Goal: Information Seeking & Learning: Find specific fact

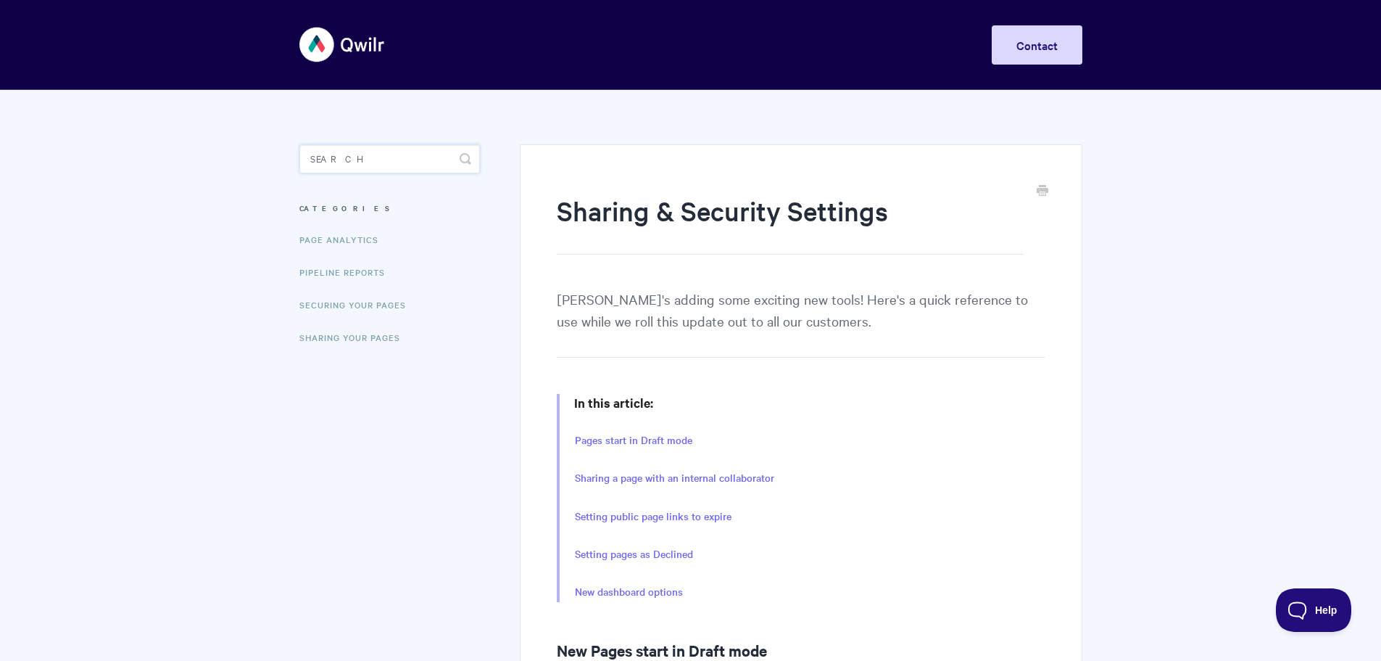
click at [374, 156] on input "Search" at bounding box center [389, 158] width 181 height 29
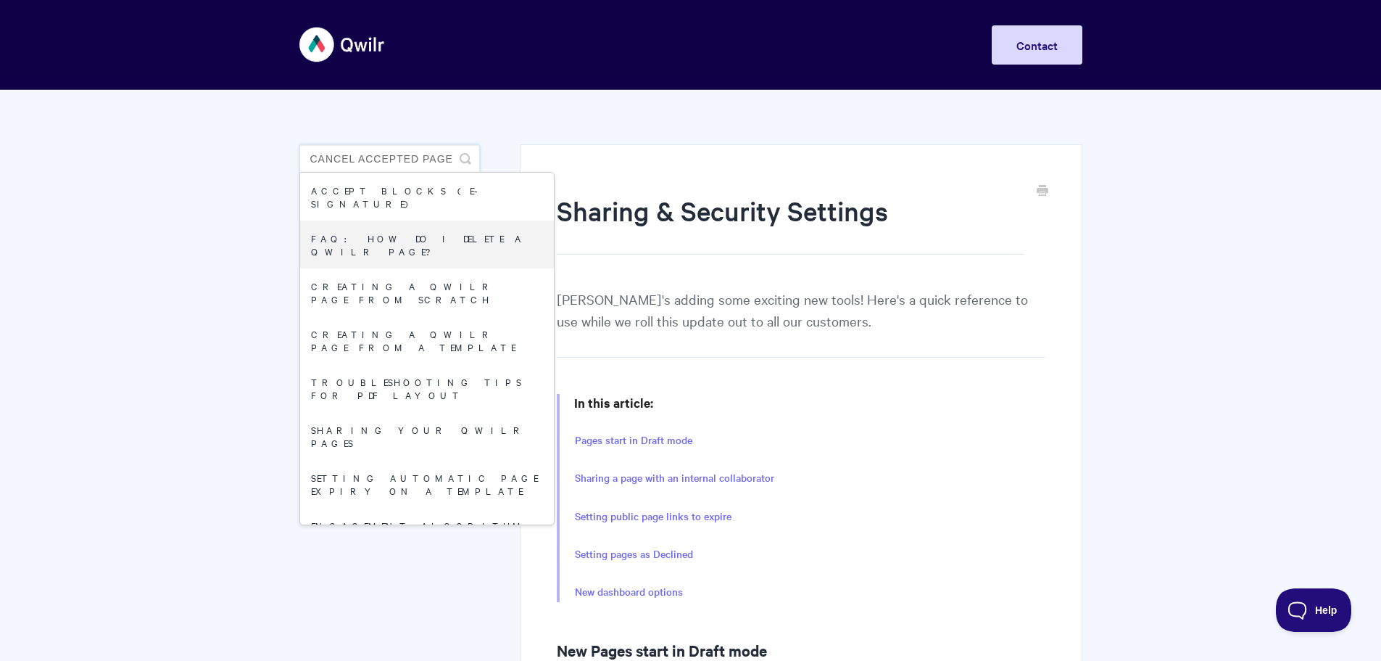
type input "cancel accepted page"
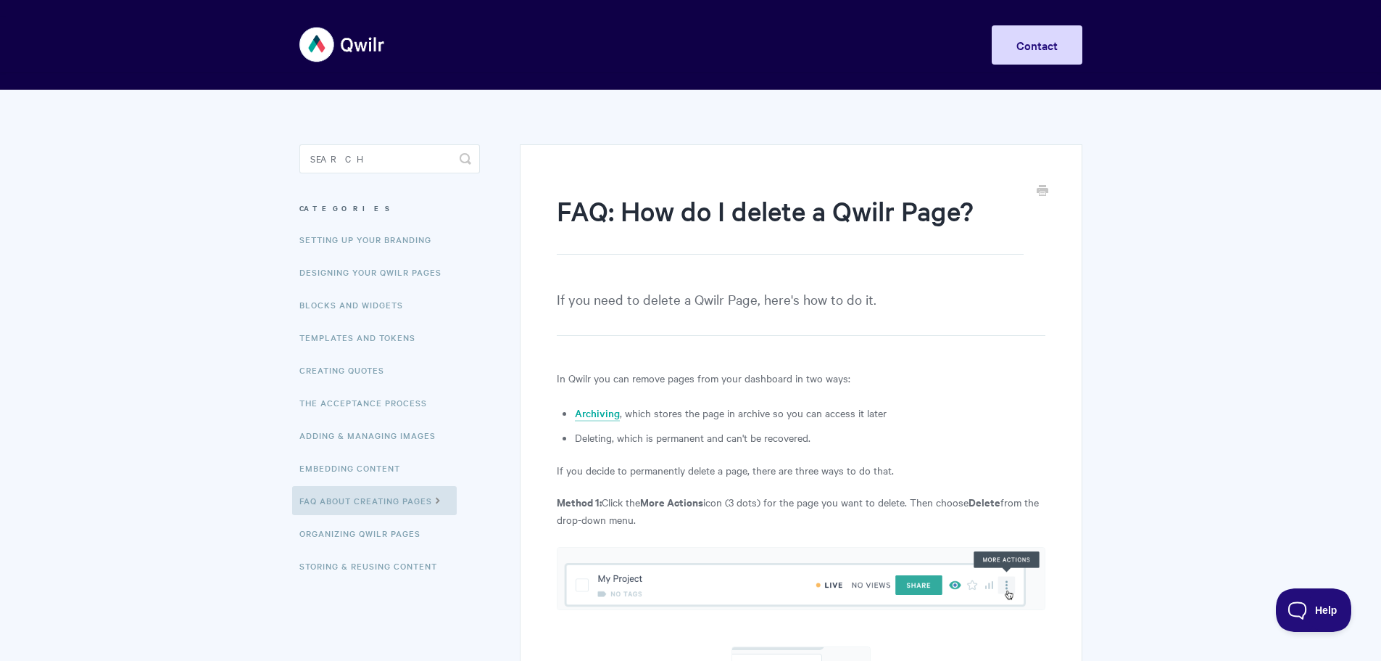
click at [313, 51] on img at bounding box center [342, 44] width 86 height 54
